Goal: Transaction & Acquisition: Purchase product/service

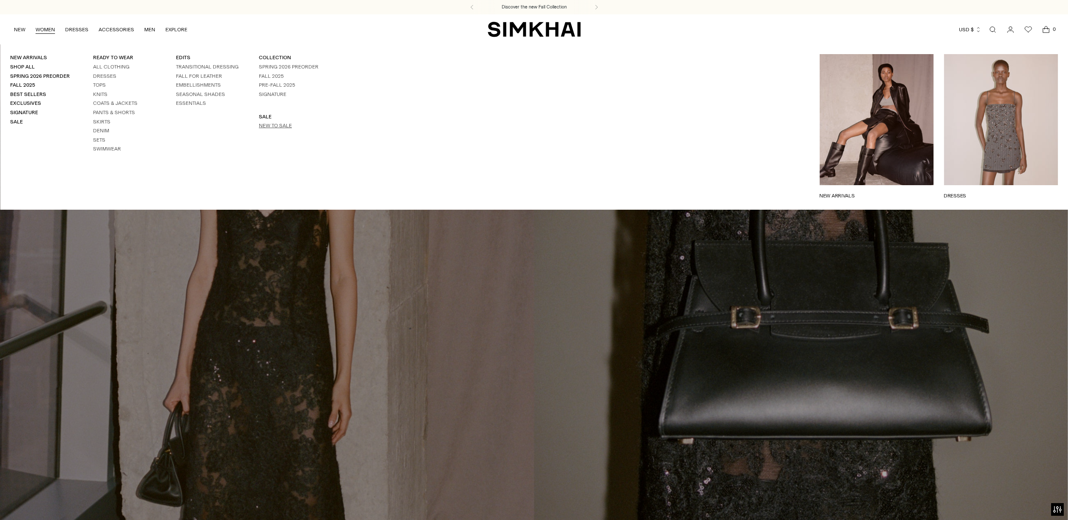
click at [261, 124] on link "New to Sale" at bounding box center [275, 126] width 33 height 6
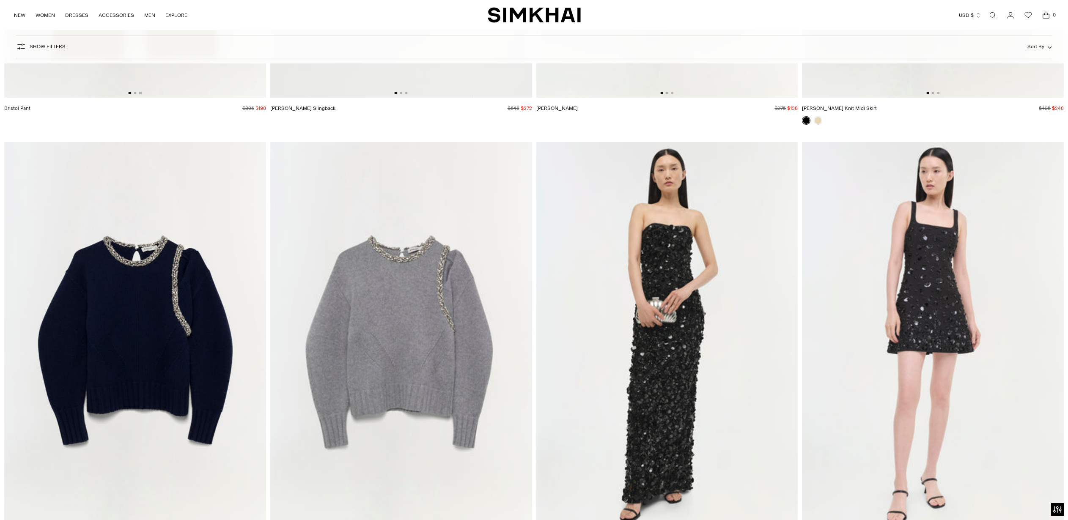
scroll to position [15341, 0]
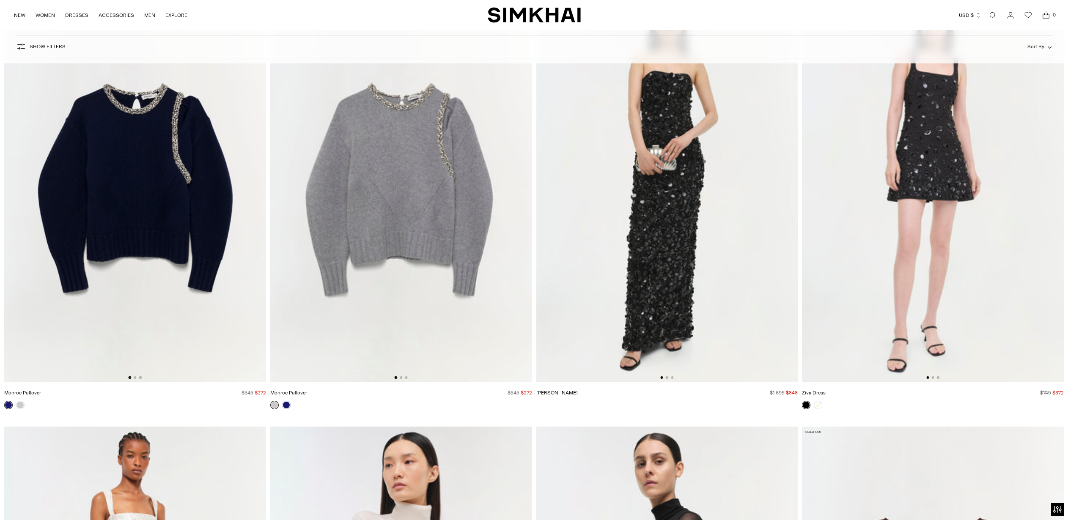
click at [390, 204] on img at bounding box center [401, 186] width 262 height 393
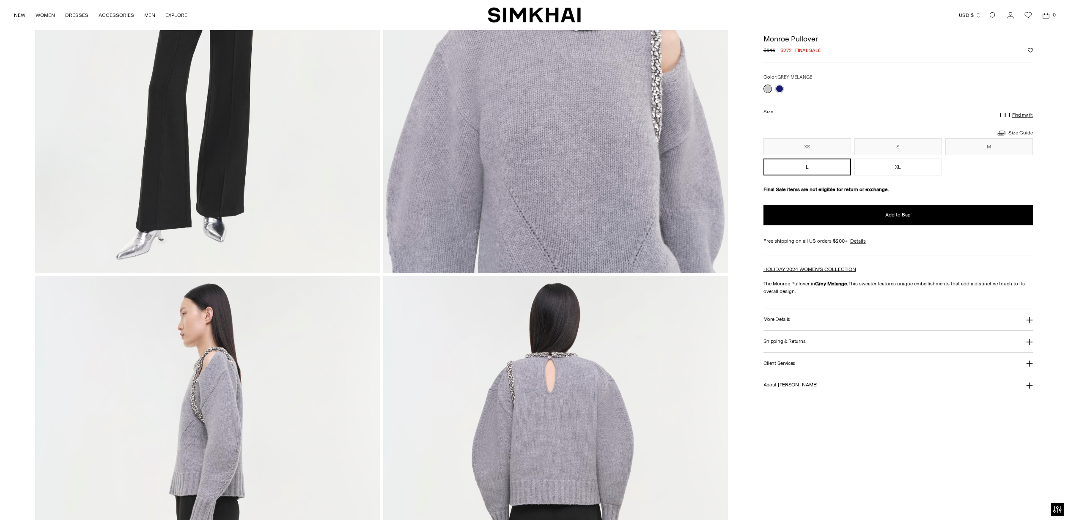
scroll to position [454, 0]
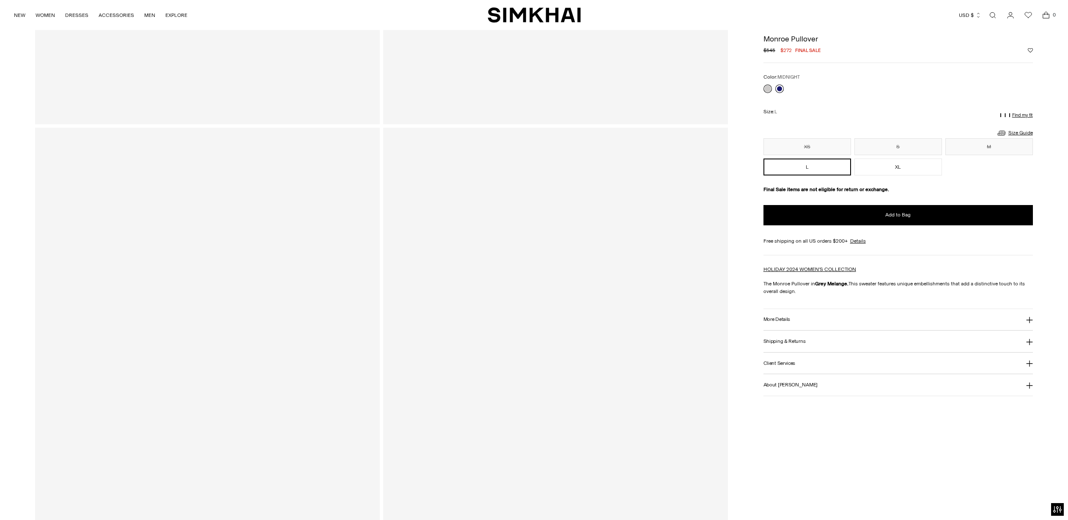
click at [779, 89] on link at bounding box center [779, 89] width 8 height 8
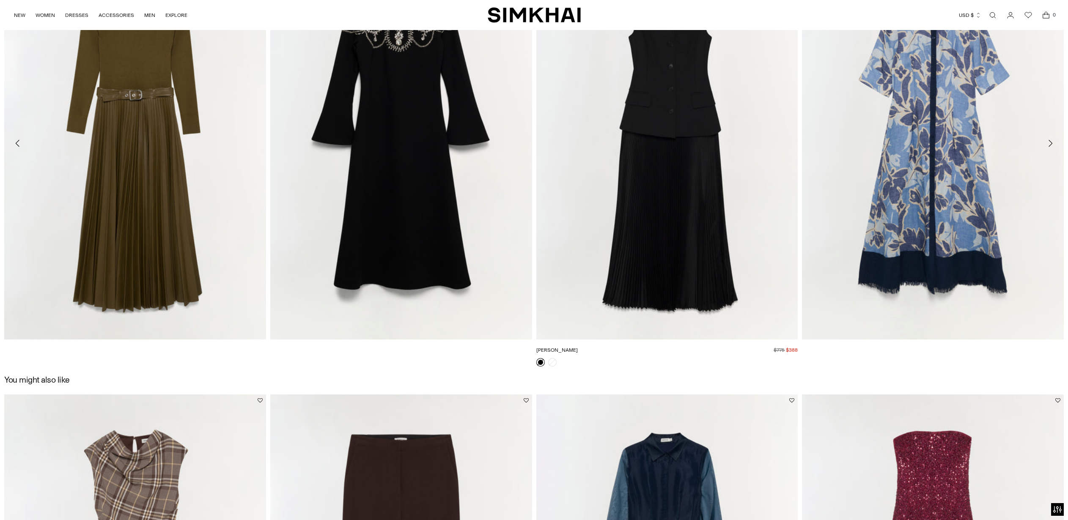
scroll to position [1572, 0]
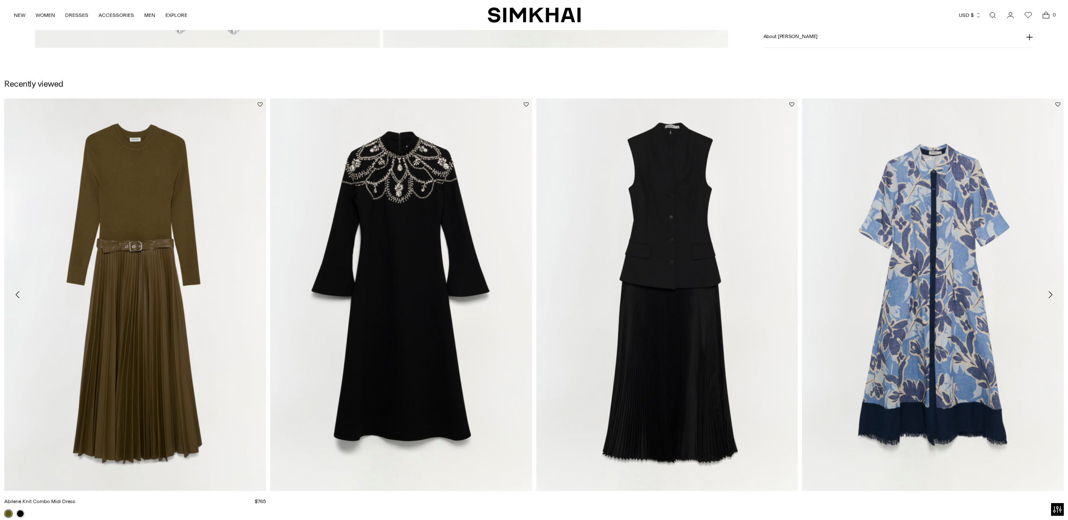
click at [75, 499] on link "Abilene Knit Combo Midi Dress" at bounding box center [39, 502] width 71 height 6
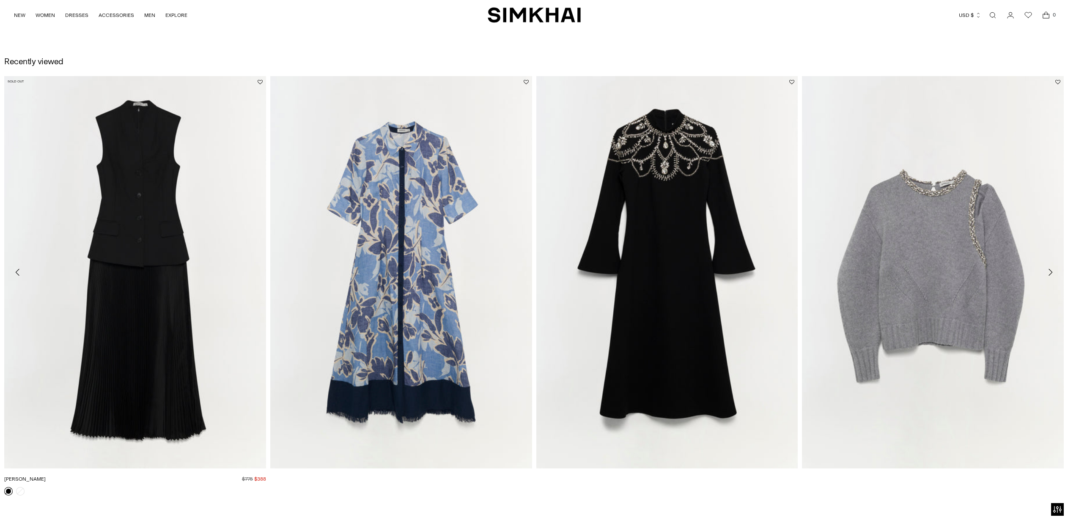
scroll to position [1616, 0]
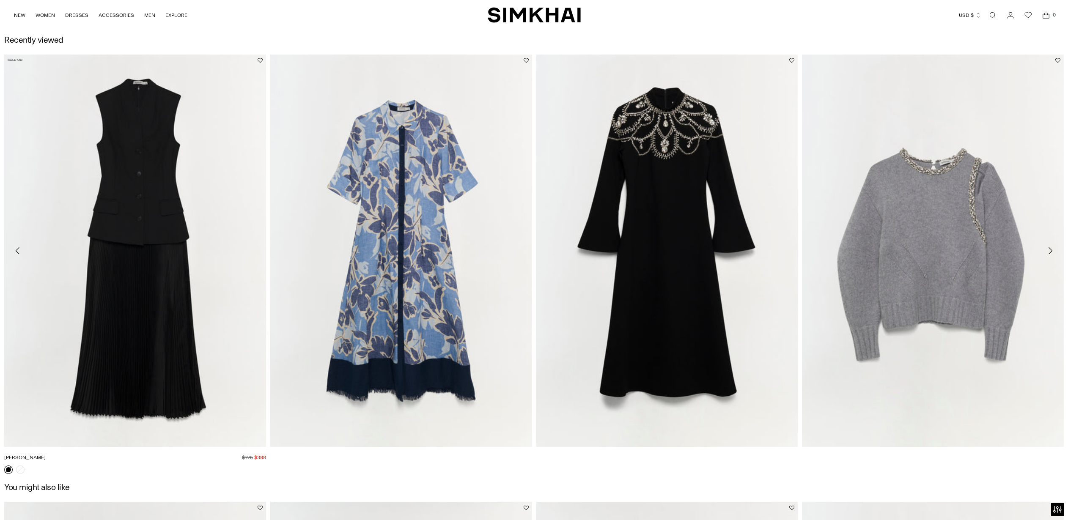
click at [46, 455] on link "[PERSON_NAME]" at bounding box center [24, 458] width 41 height 6
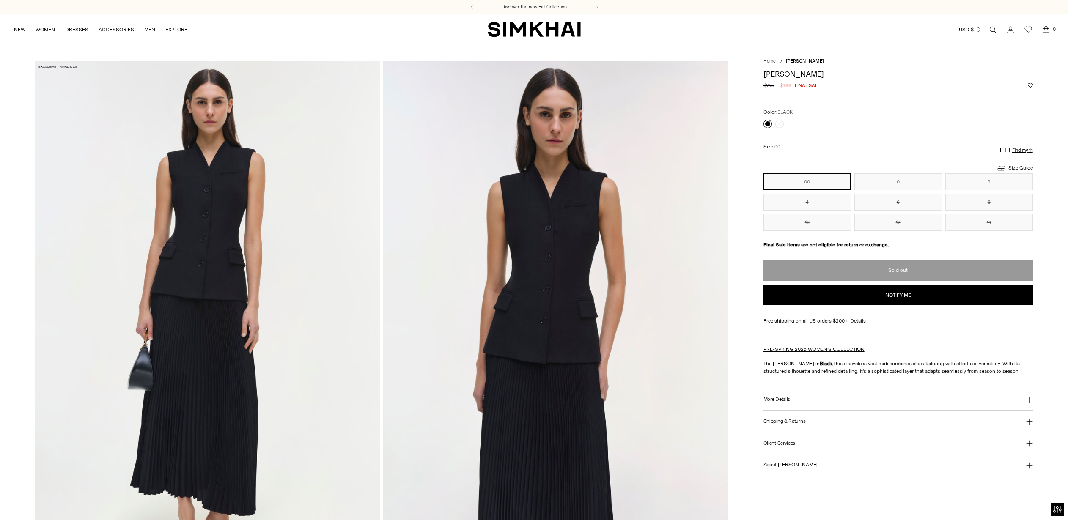
scroll to position [132, 0]
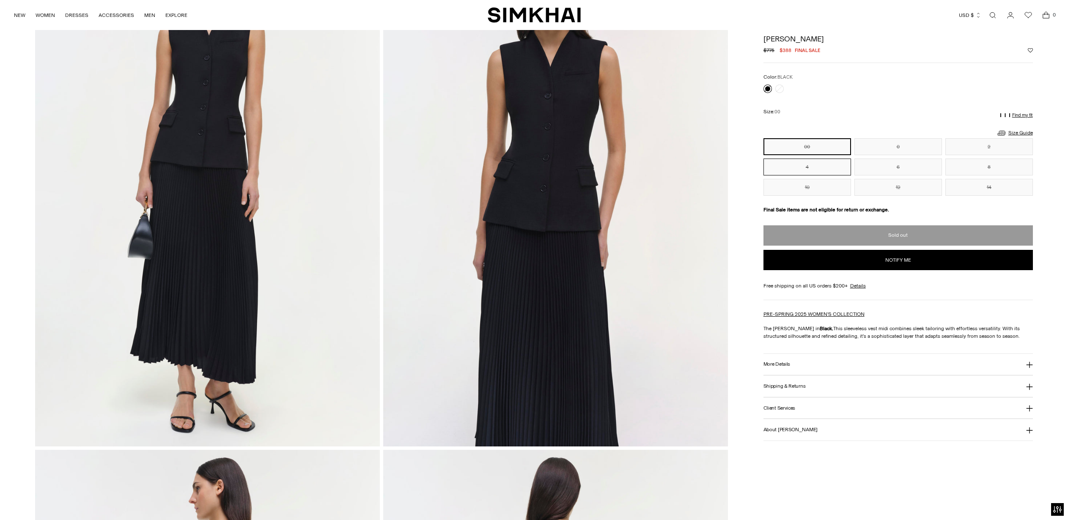
click at [813, 168] on button "4" at bounding box center [808, 167] width 88 height 17
click at [773, 362] on h3 "More Details" at bounding box center [777, 364] width 27 height 5
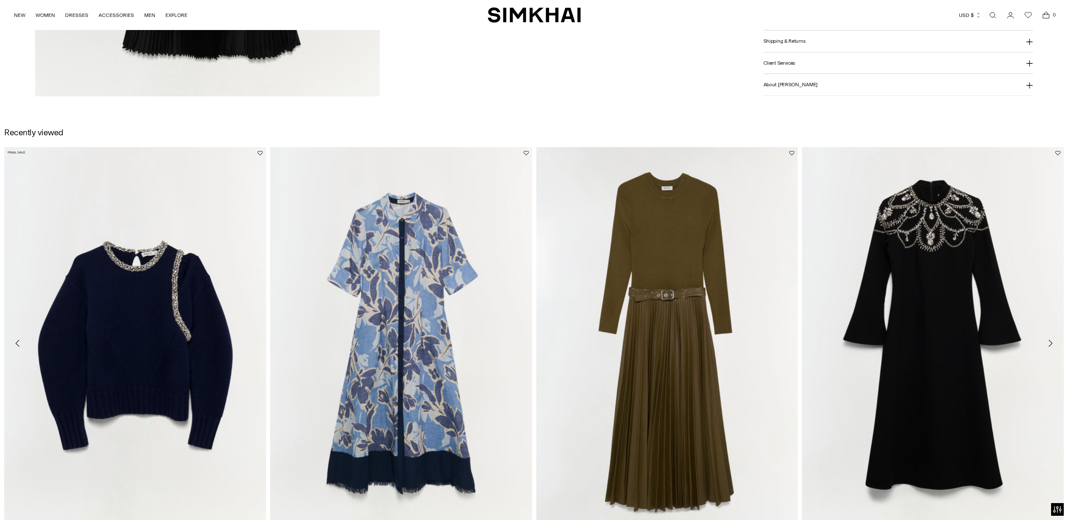
scroll to position [2046, 0]
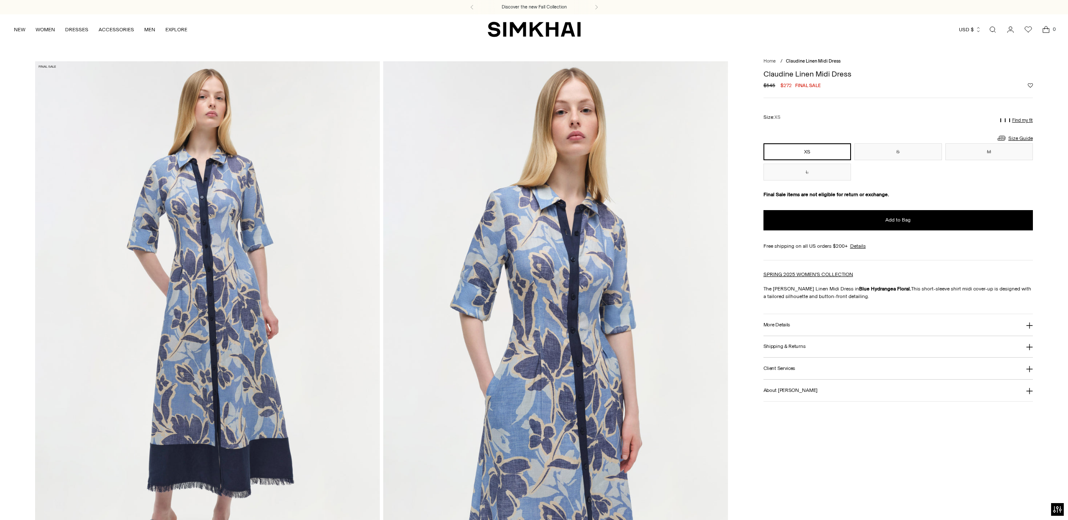
click at [814, 330] on button "More Details" at bounding box center [898, 325] width 269 height 22
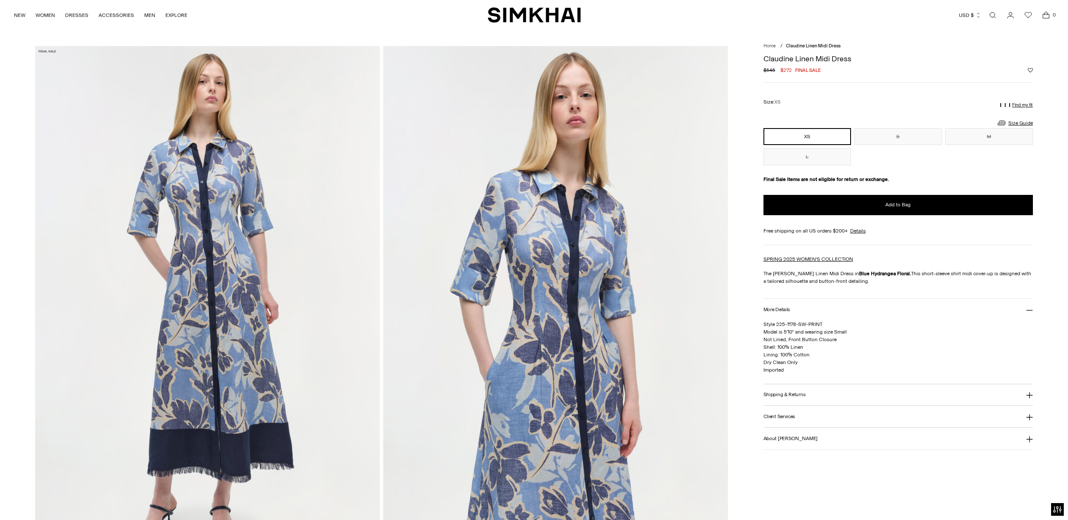
scroll to position [101, 0]
